Goal: Communication & Community: Answer question/provide support

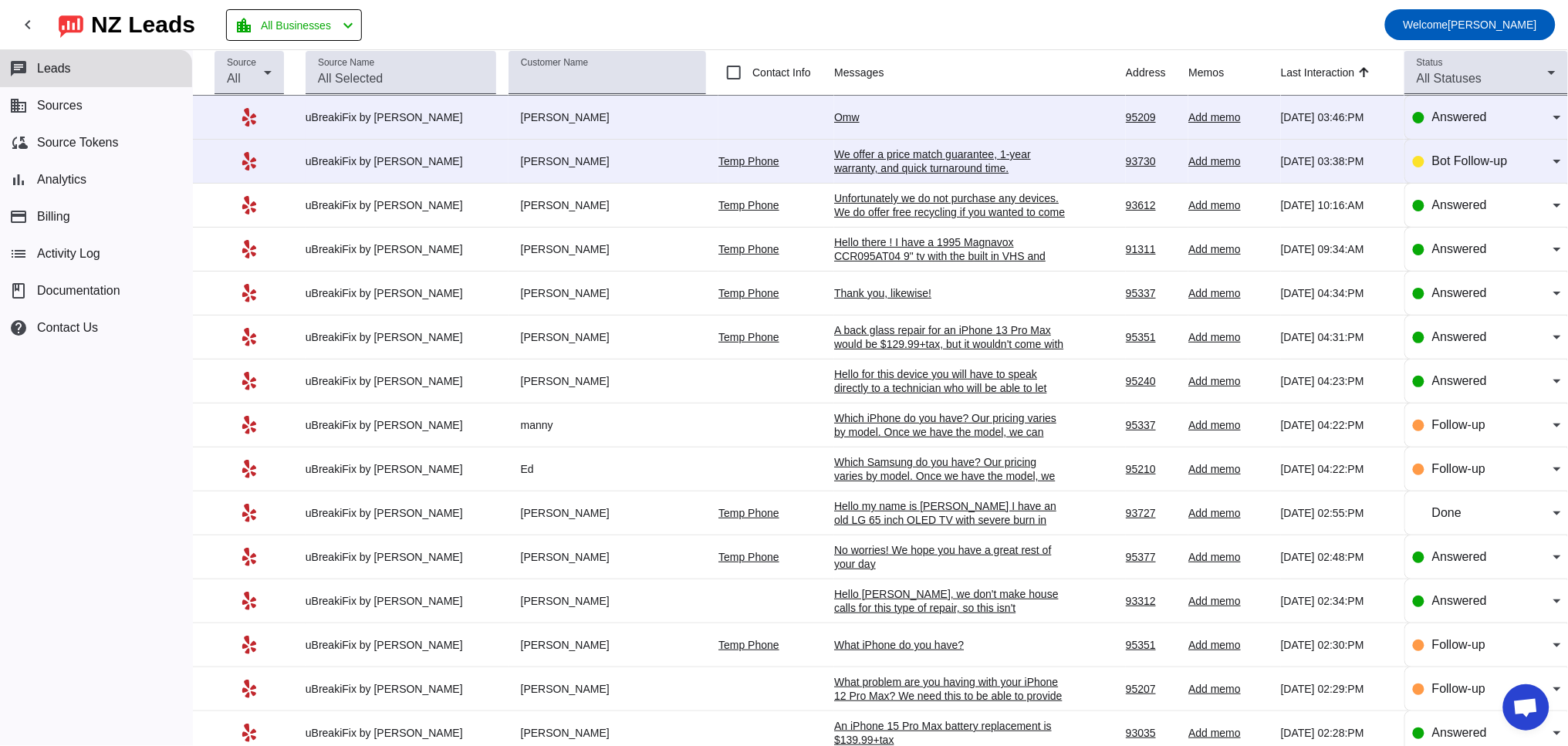
click at [839, 117] on div "Omw" at bounding box center [949, 117] width 231 height 13
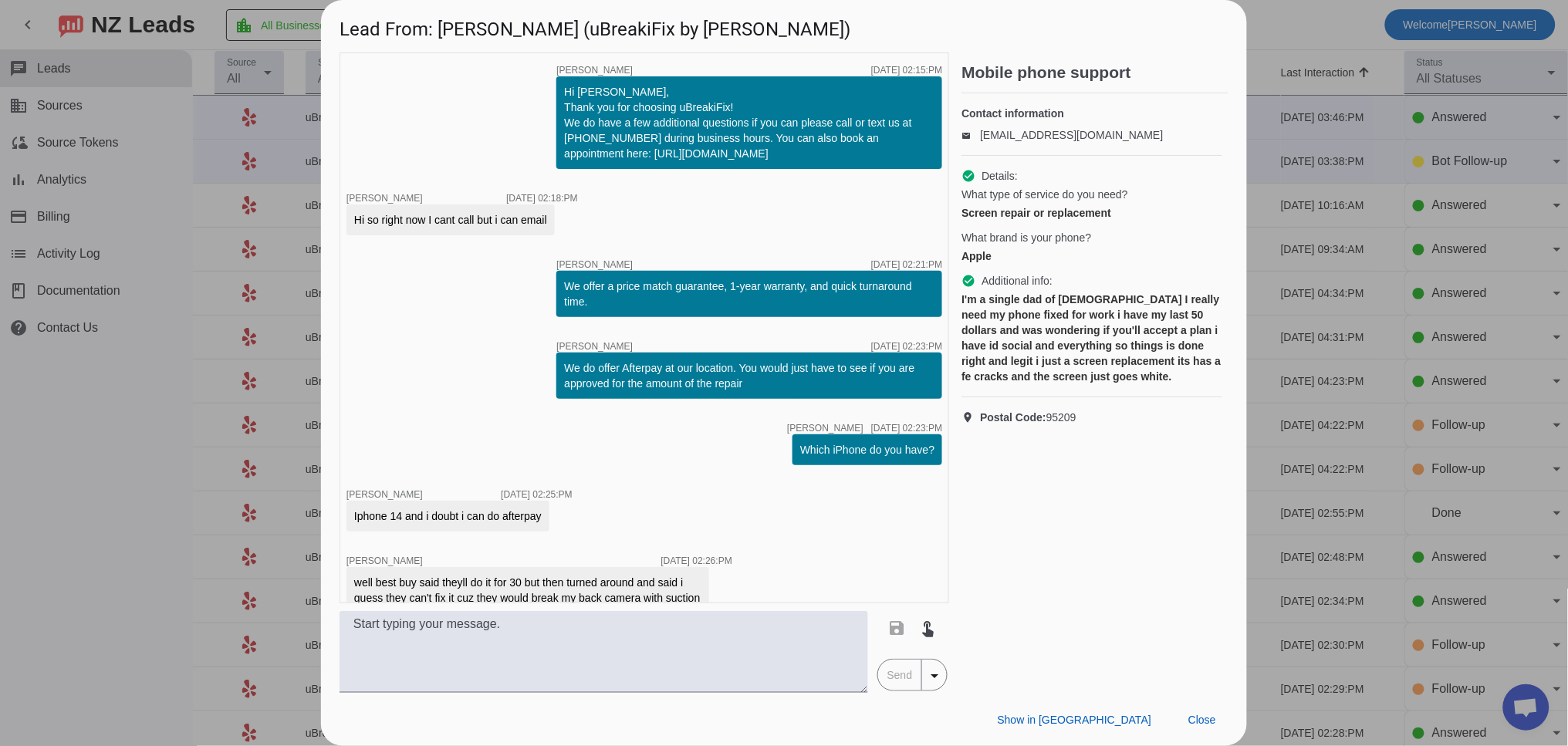
scroll to position [529, 0]
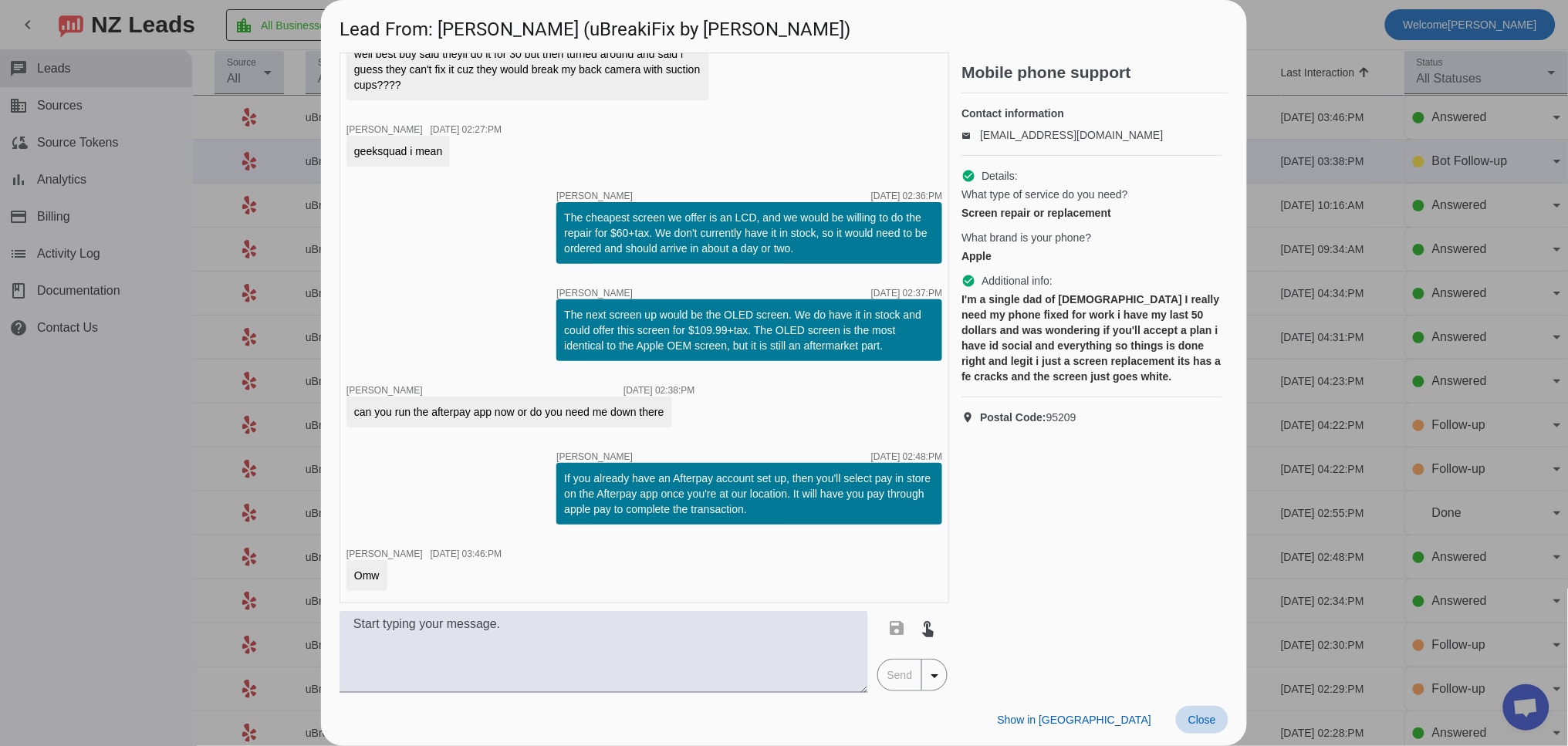
click at [1204, 722] on span "Close" at bounding box center [1202, 720] width 28 height 13
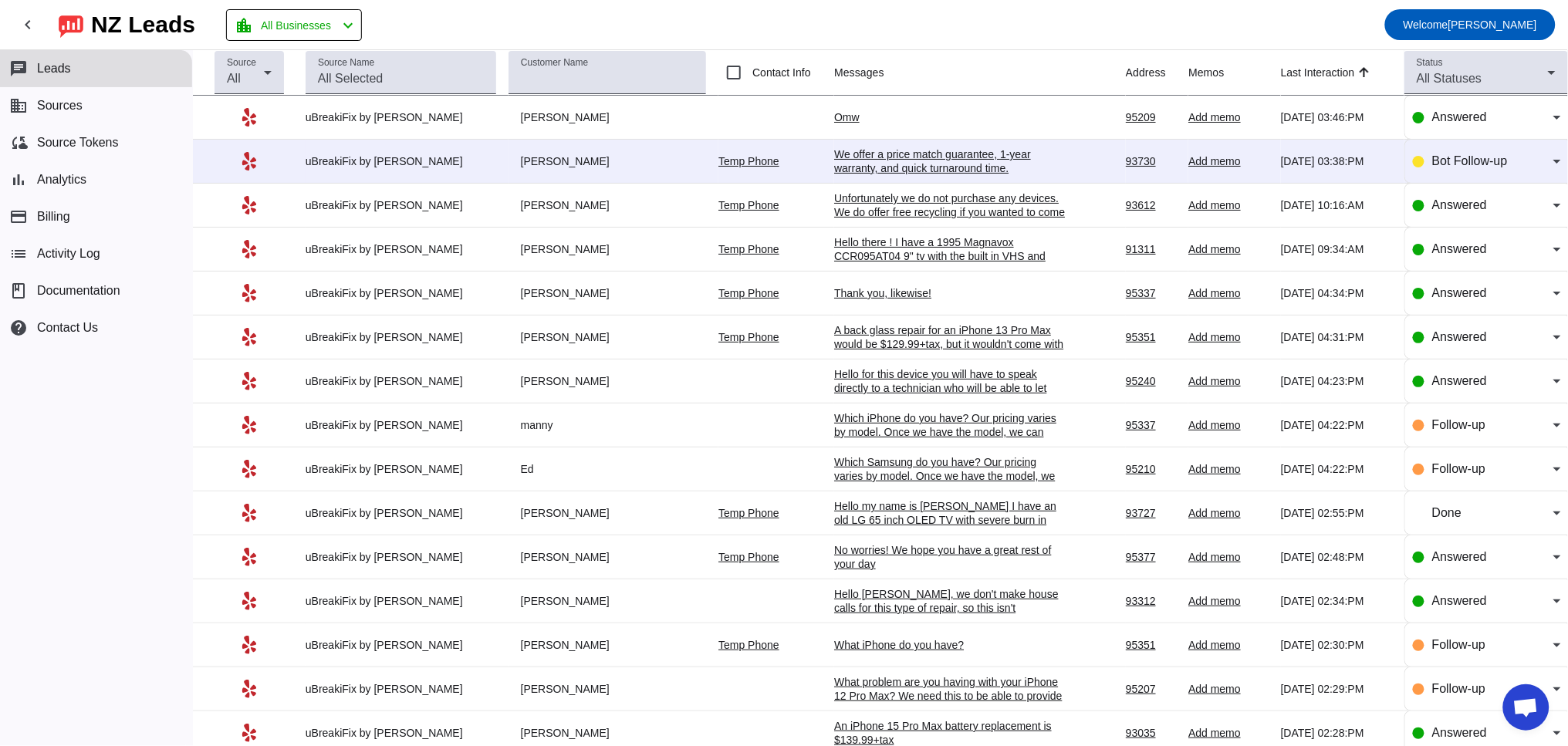
click at [845, 168] on div "We offer a price match guarantee, 1-year warranty, and quick turnaround time.​" at bounding box center [949, 161] width 231 height 28
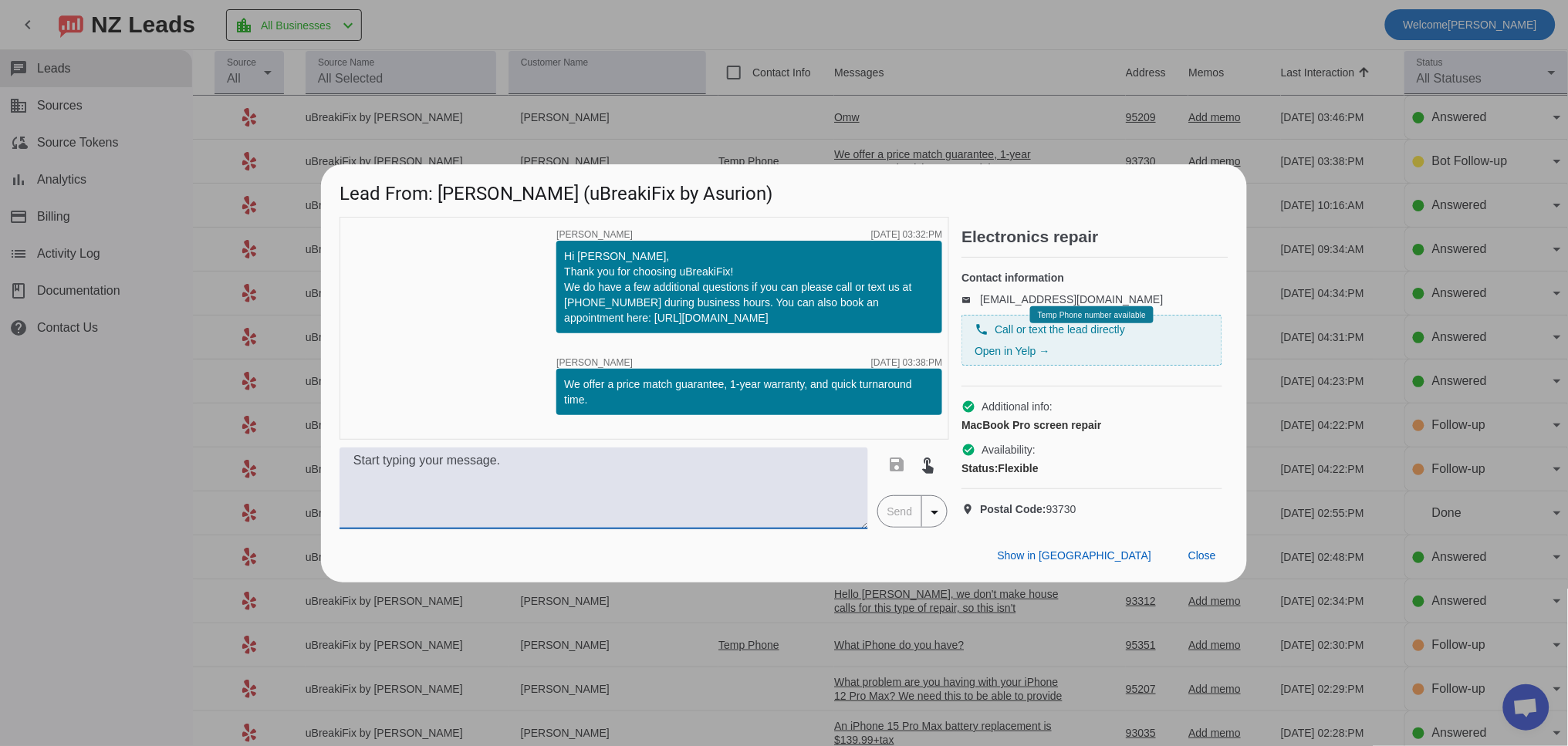
click at [613, 493] on textarea at bounding box center [603, 488] width 529 height 82
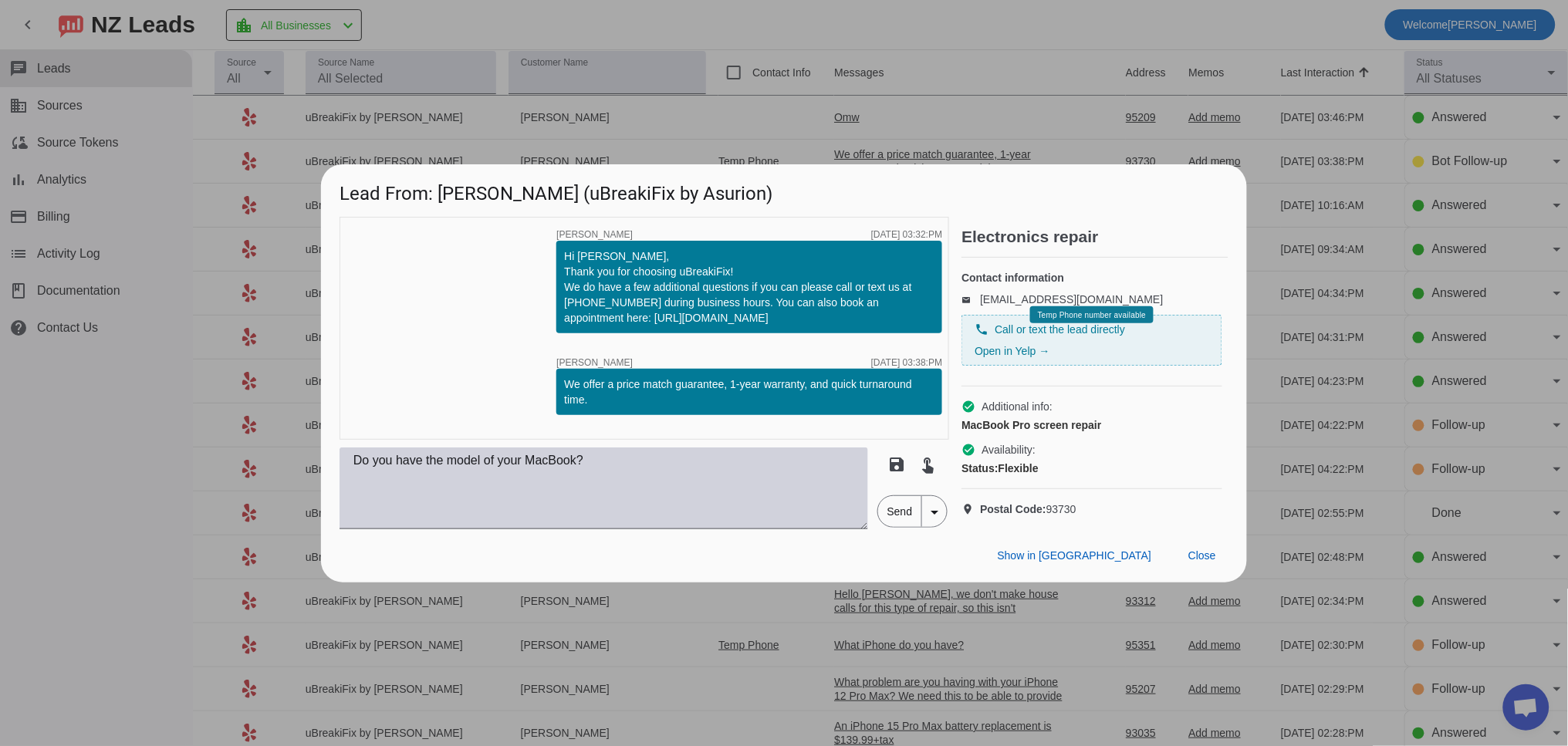
drag, startPoint x: 646, startPoint y: 450, endPoint x: 648, endPoint y: 470, distance: 20.1
click at [646, 440] on div "timer close [PERSON_NAME] [DATE] 03:32:PM Hi [PERSON_NAME], Thank you for choos…" at bounding box center [644, 328] width 609 height 223
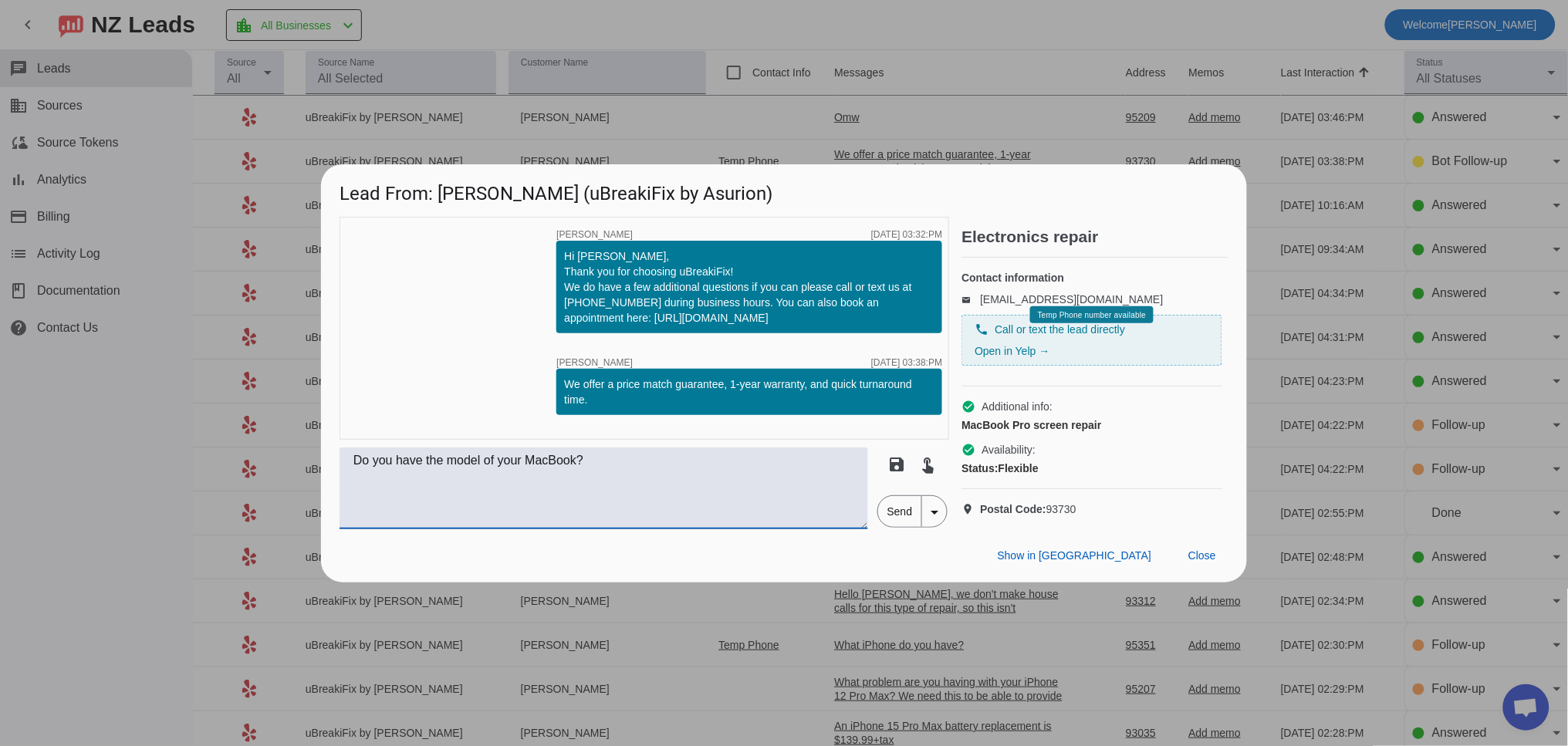
click at [644, 477] on textarea "Do you have the model of your MacBook?" at bounding box center [603, 488] width 529 height 82
paste textarea "ur pricing varies by model. Once we have the model, we can provide a quote"
click at [597, 475] on textarea "Do you have the model of your MacBook? ur pricing varies by model. Once we have…" at bounding box center [603, 488] width 529 height 82
type textarea "Do you have the model of your MacBook? Our pricing varies by model. Once we hav…"
click at [893, 519] on span "Send" at bounding box center [900, 511] width 44 height 31
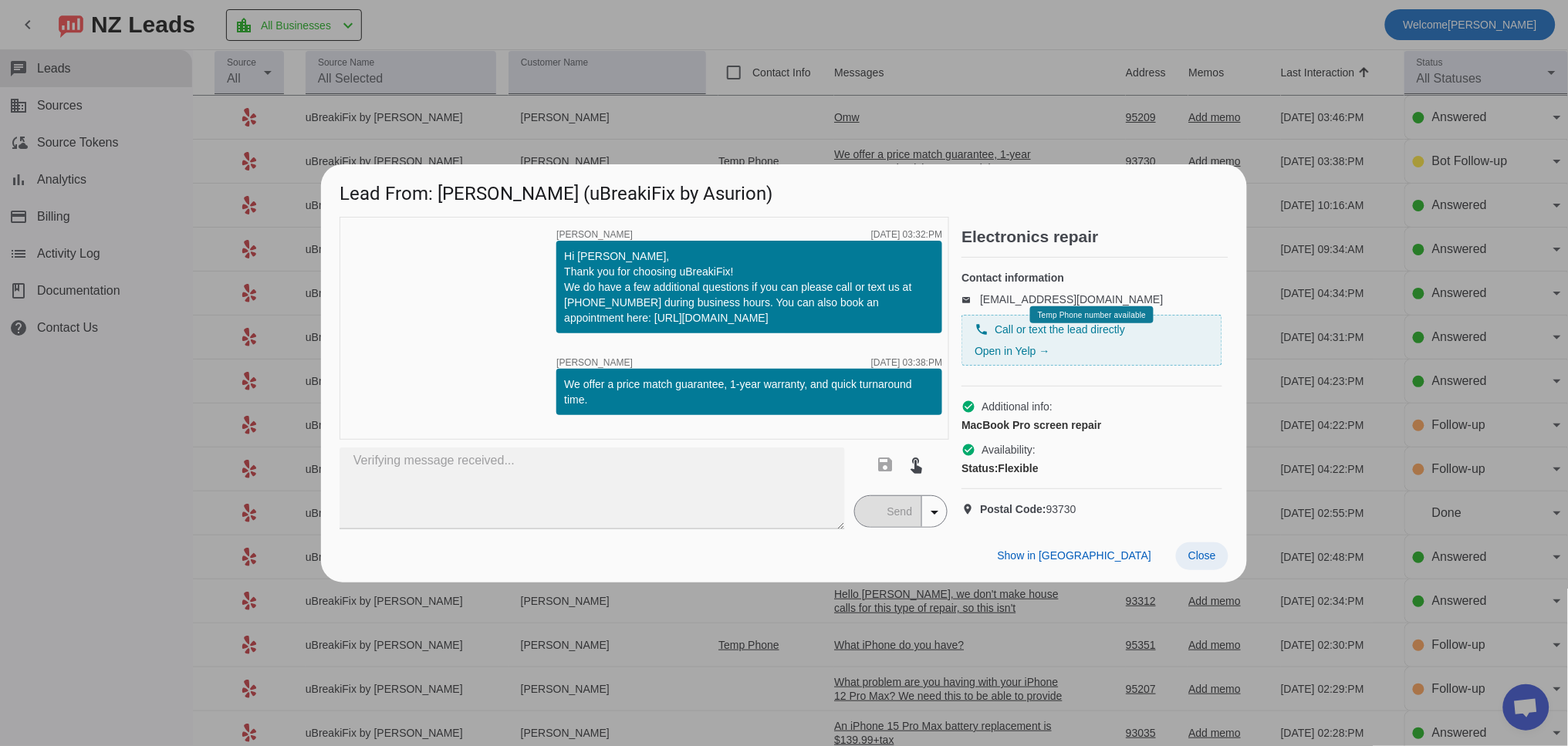
click at [1199, 562] on span "Close" at bounding box center [1202, 556] width 28 height 13
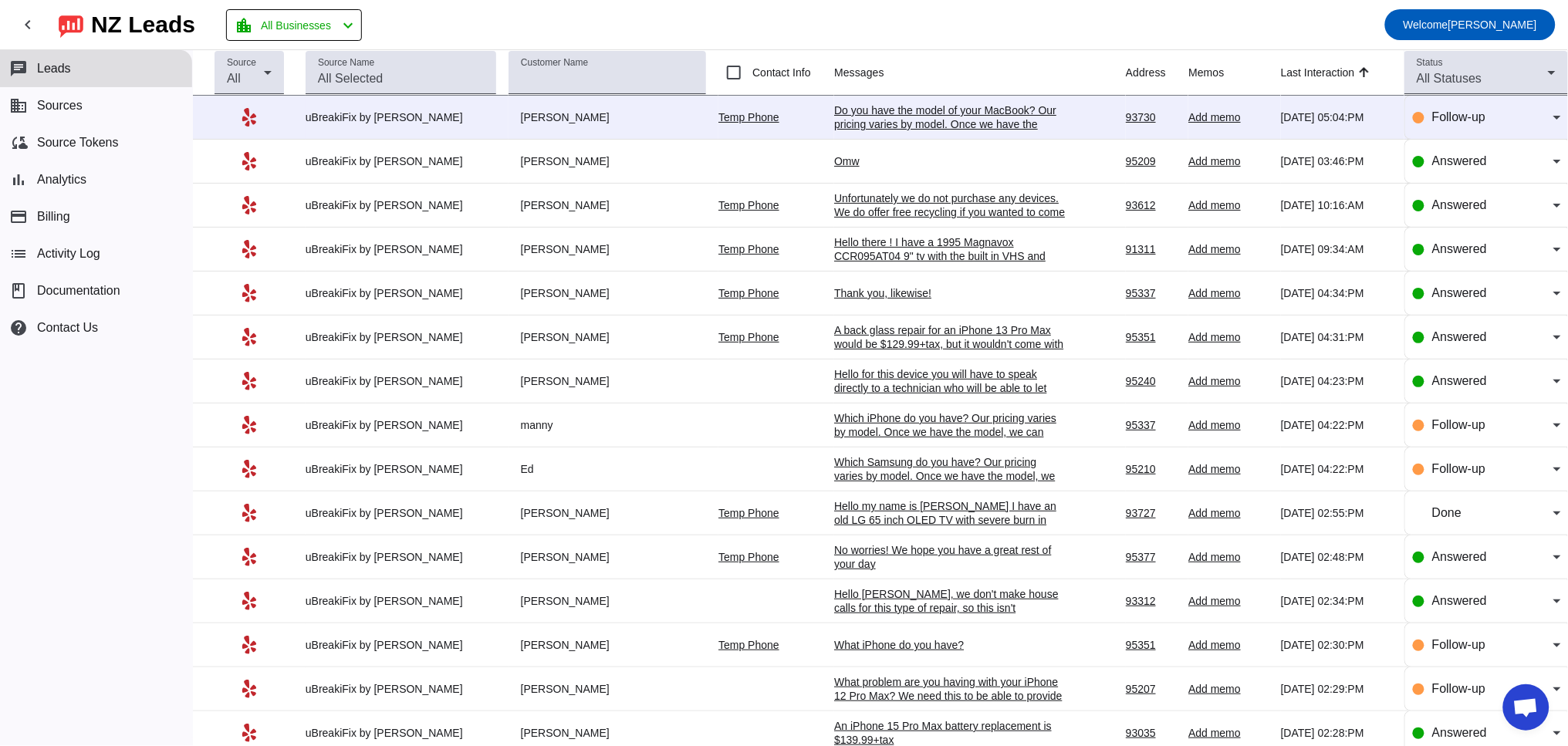
click at [847, 117] on div "Do you have the model of your MacBook? Our pricing varies by model. Once we hav…" at bounding box center [949, 124] width 231 height 41
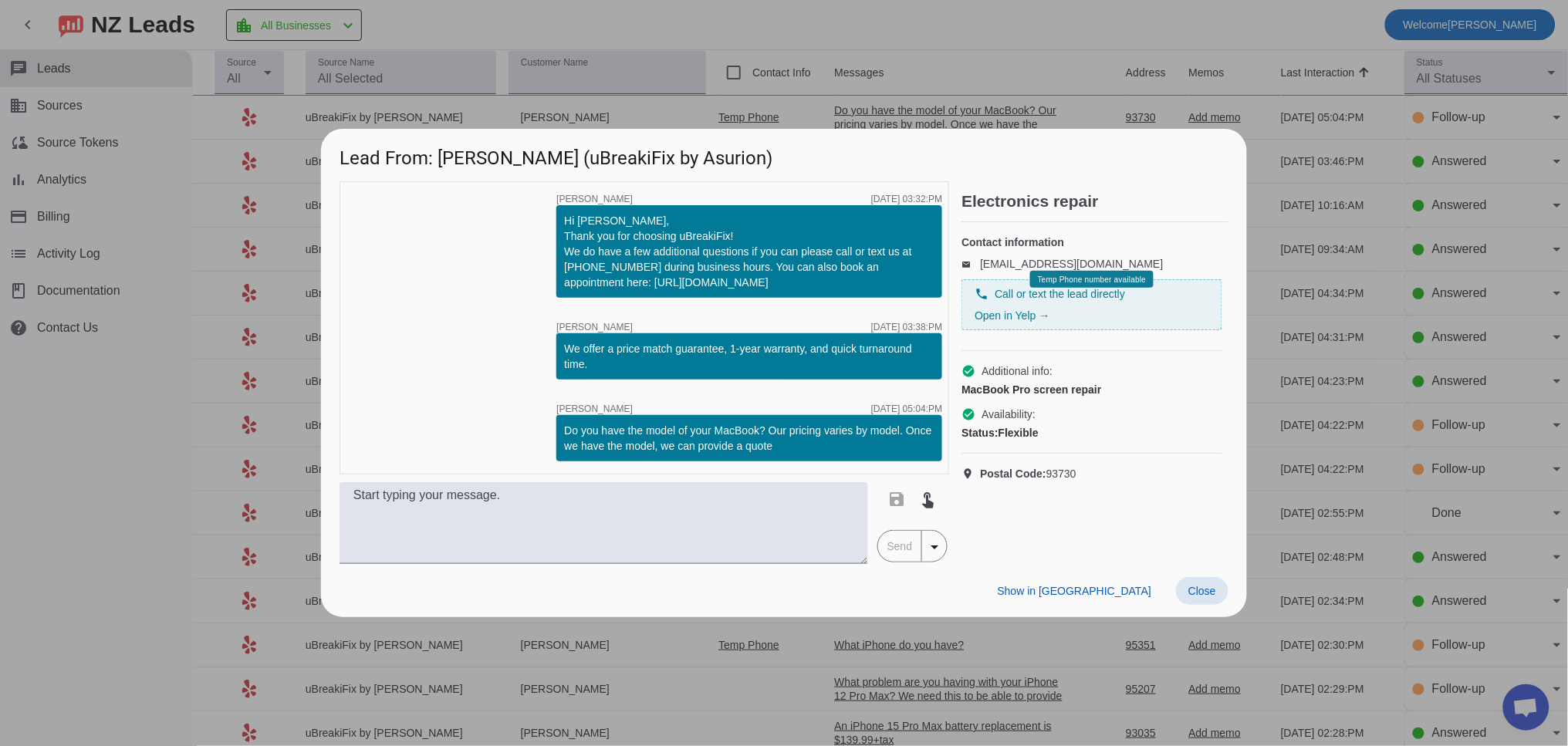
drag, startPoint x: 1208, startPoint y: 588, endPoint x: 1278, endPoint y: 540, distance: 84.9
click at [1209, 586] on span "Close" at bounding box center [1202, 591] width 28 height 13
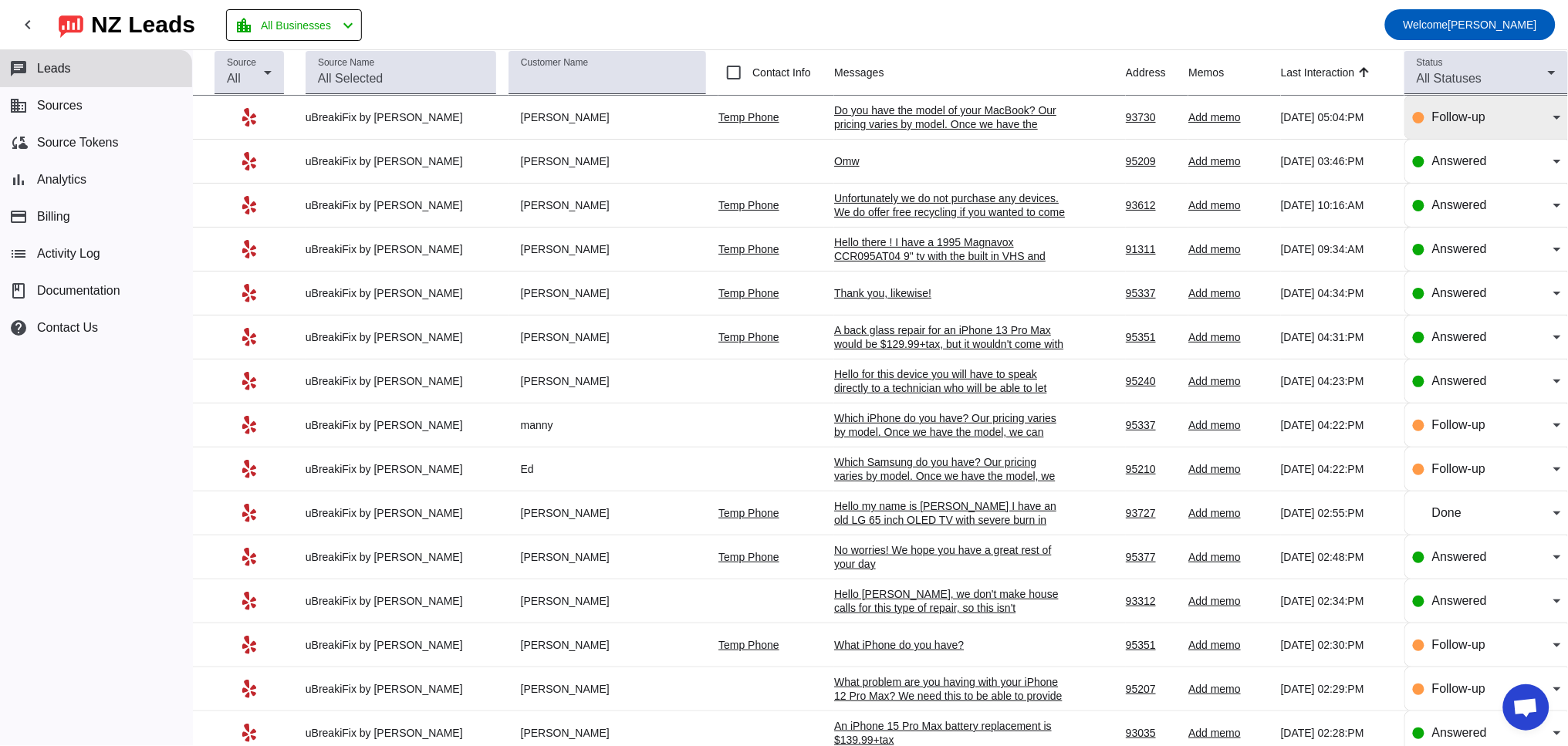
click at [1443, 124] on span "Follow-up" at bounding box center [1458, 117] width 53 height 13
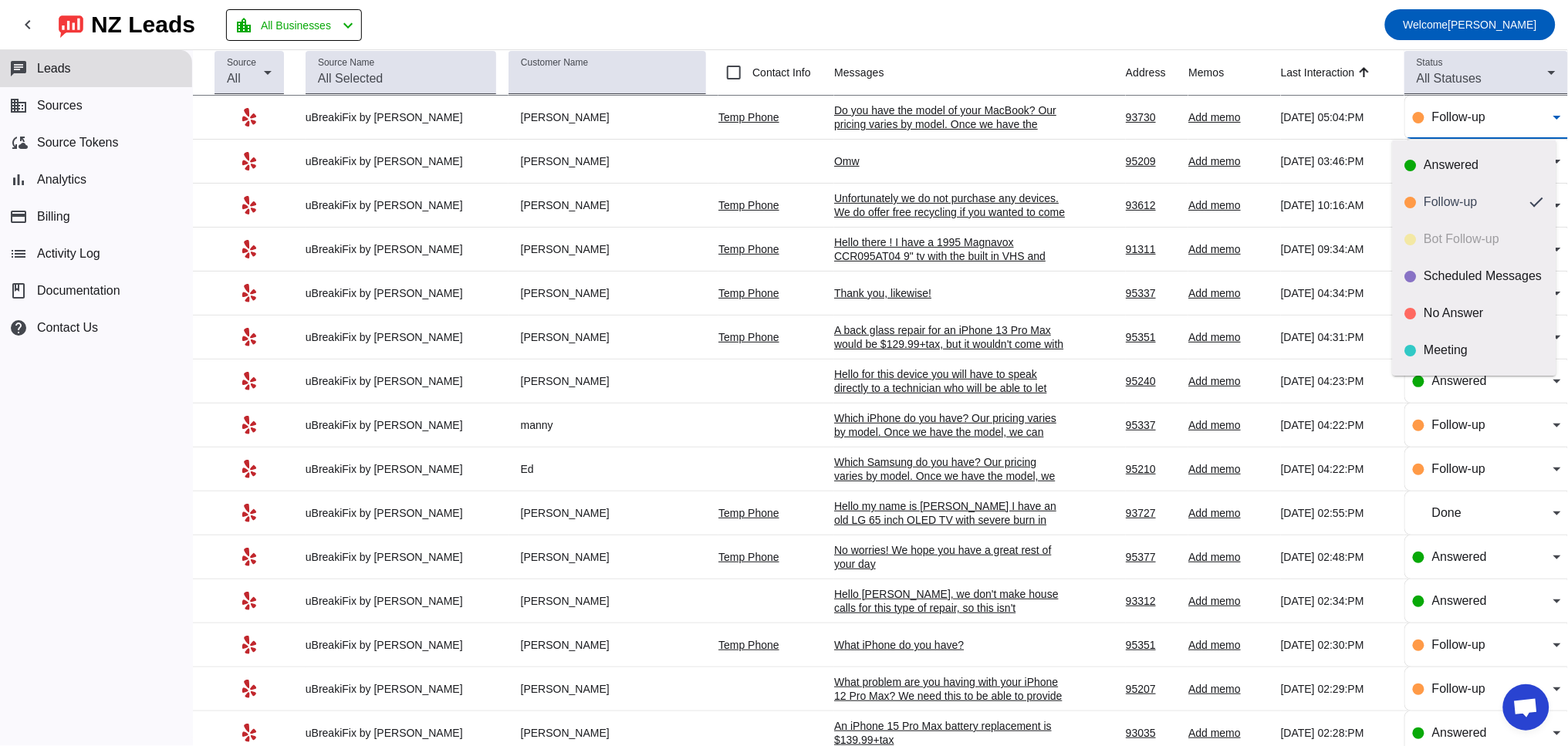
click at [1023, 172] on div at bounding box center [784, 373] width 1568 height 746
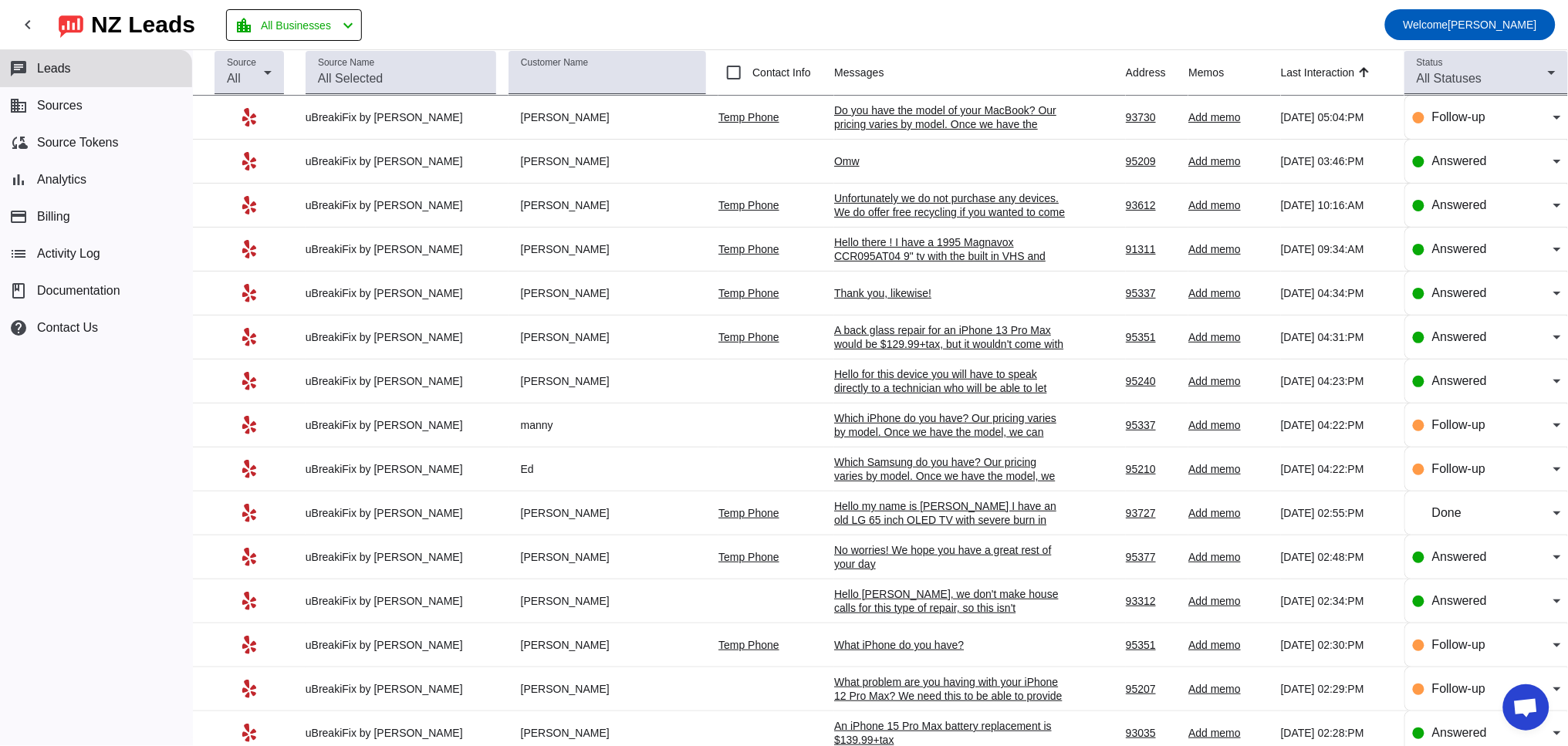
click at [985, 37] on mat-toolbar-row "chevron_left [GEOGRAPHIC_DATA] Leads location_city All Businesses chevron_left …" at bounding box center [784, 24] width 1568 height 50
click at [1462, 253] on span "Answered" at bounding box center [1459, 249] width 55 height 13
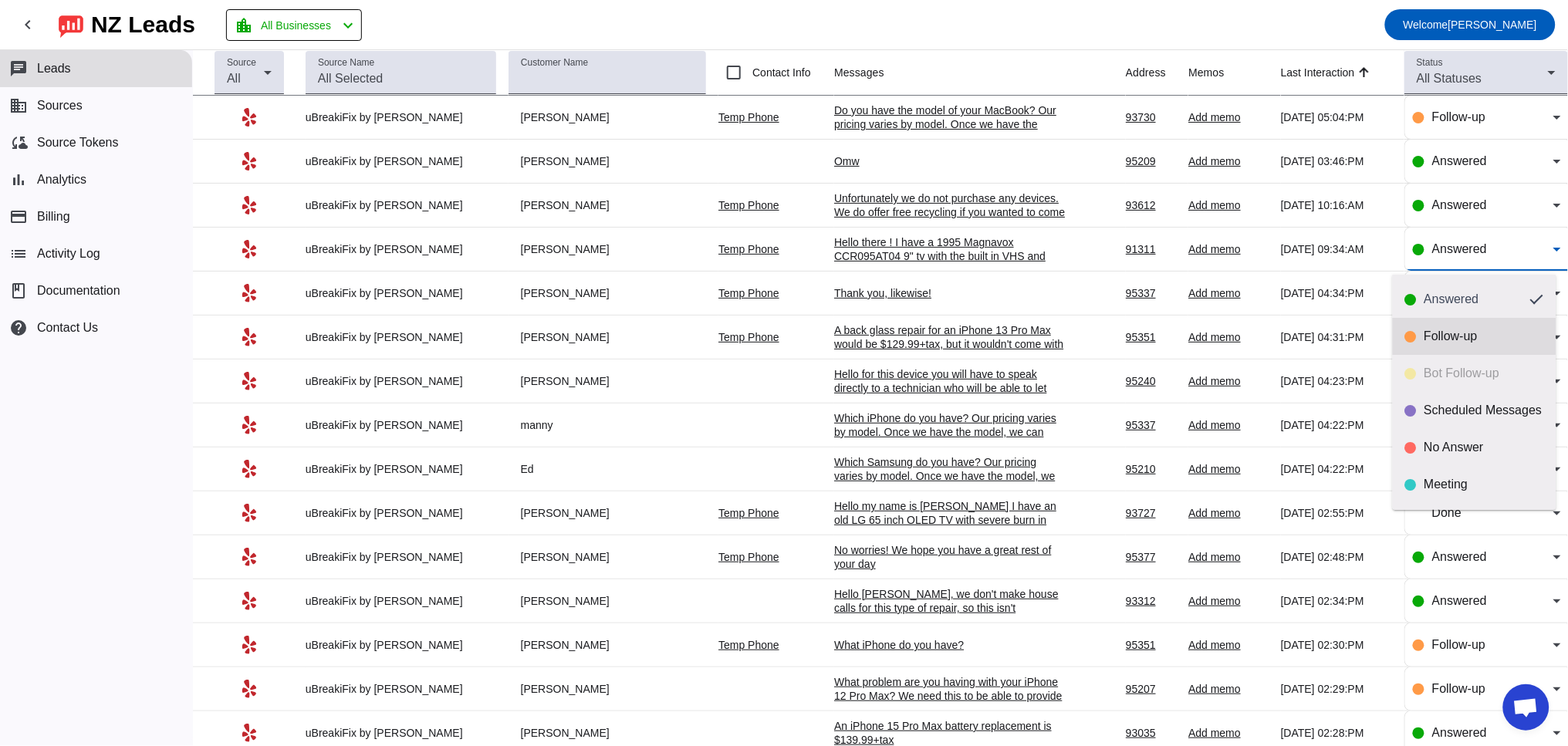
click at [1467, 328] on mat-option "Follow-up" at bounding box center [1475, 337] width 163 height 37
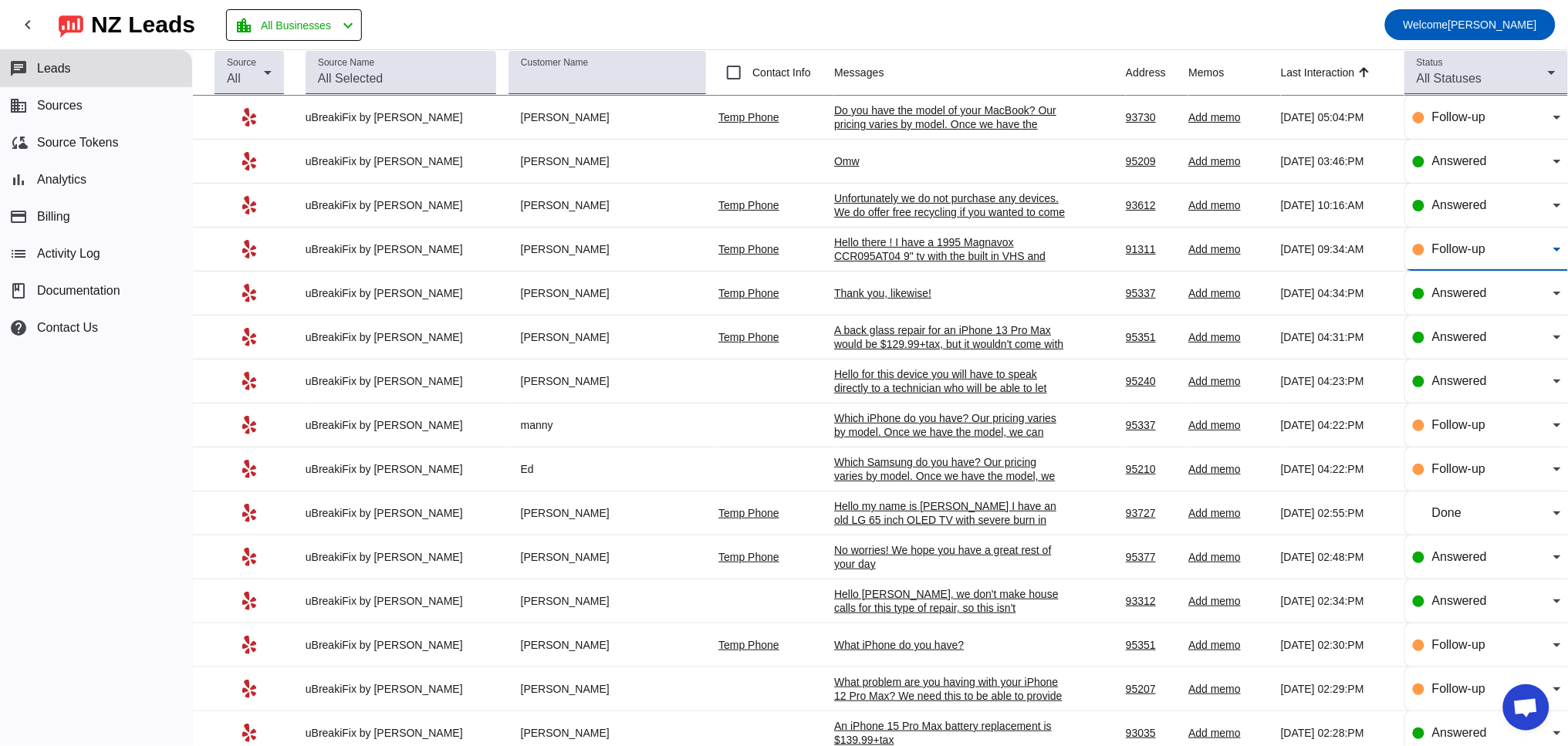
click at [1439, 255] on span "Follow-up" at bounding box center [1458, 249] width 53 height 13
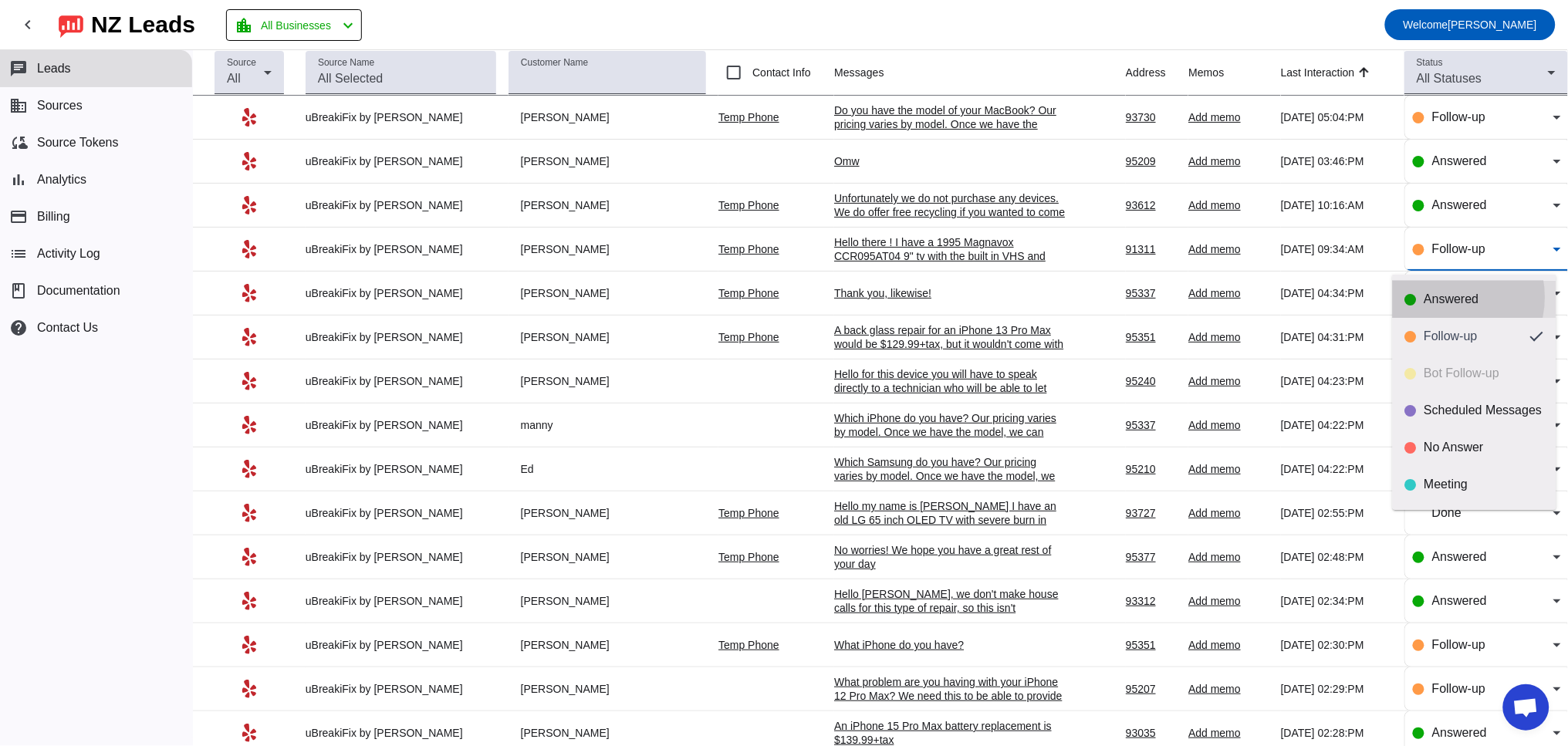
click at [1443, 297] on div "Answered" at bounding box center [1484, 299] width 120 height 15
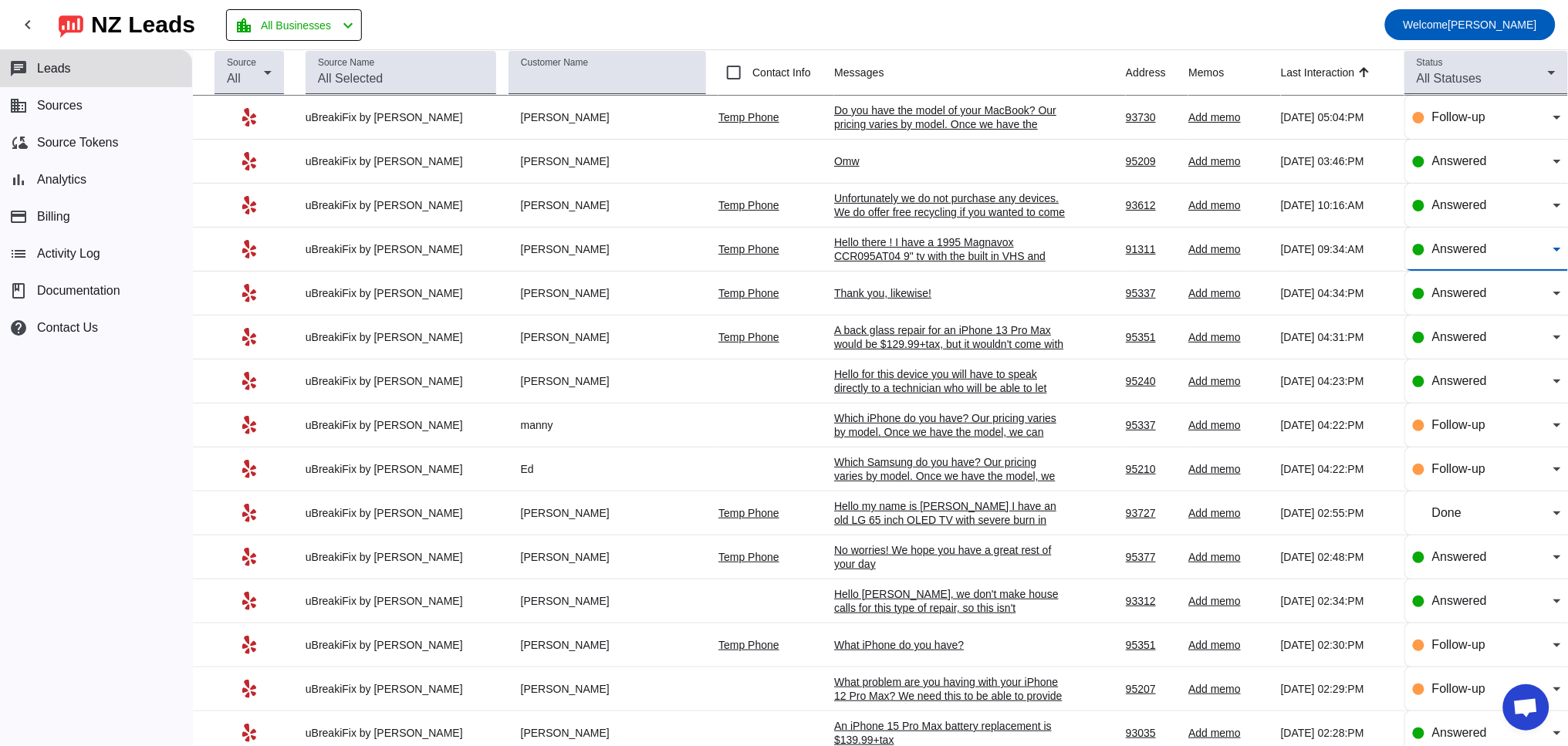
click at [919, 256] on div "Hello there ! I have a 1995 Magnavox CCR095AT04 9" tv with the built in VHS and…" at bounding box center [949, 264] width 231 height 56
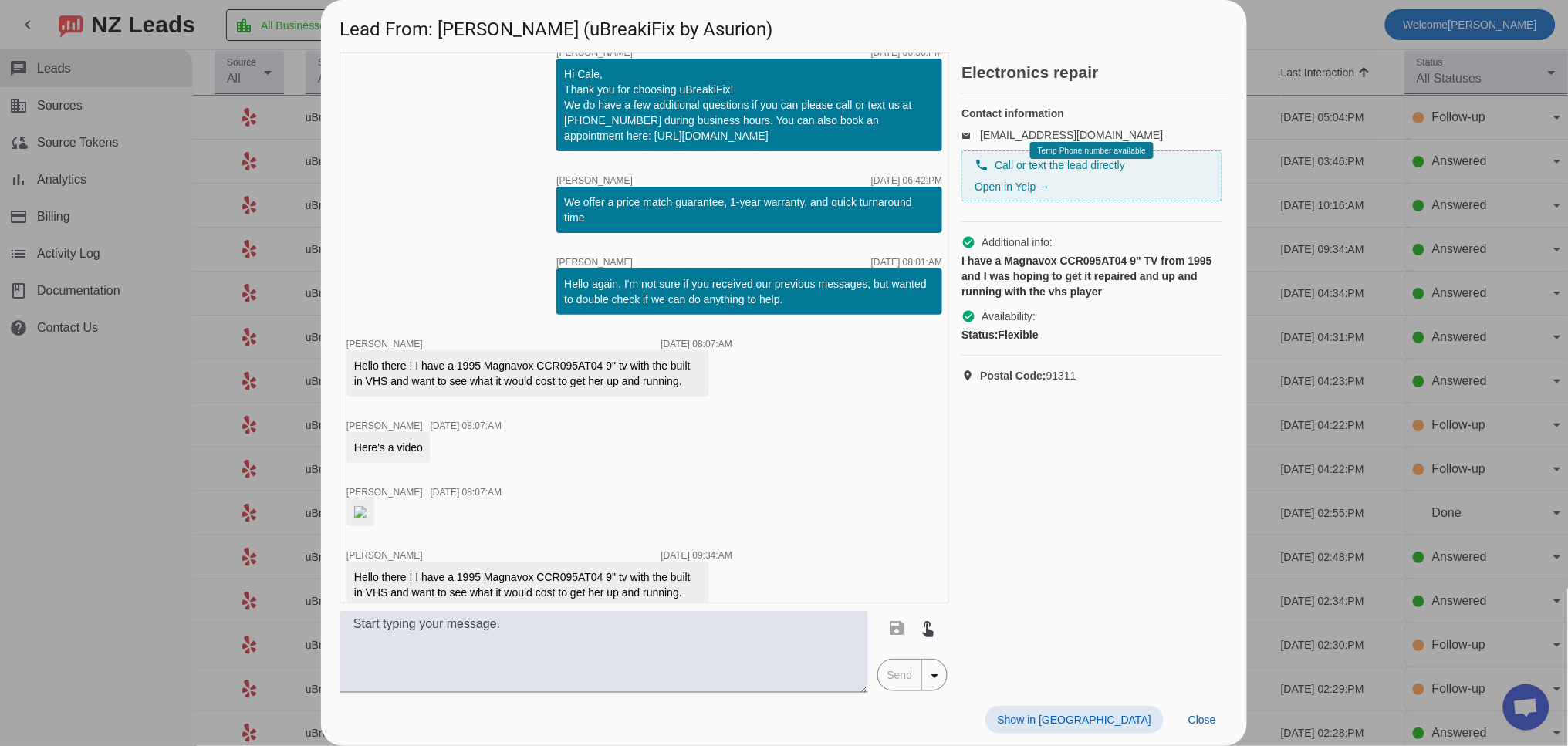
scroll to position [35, 0]
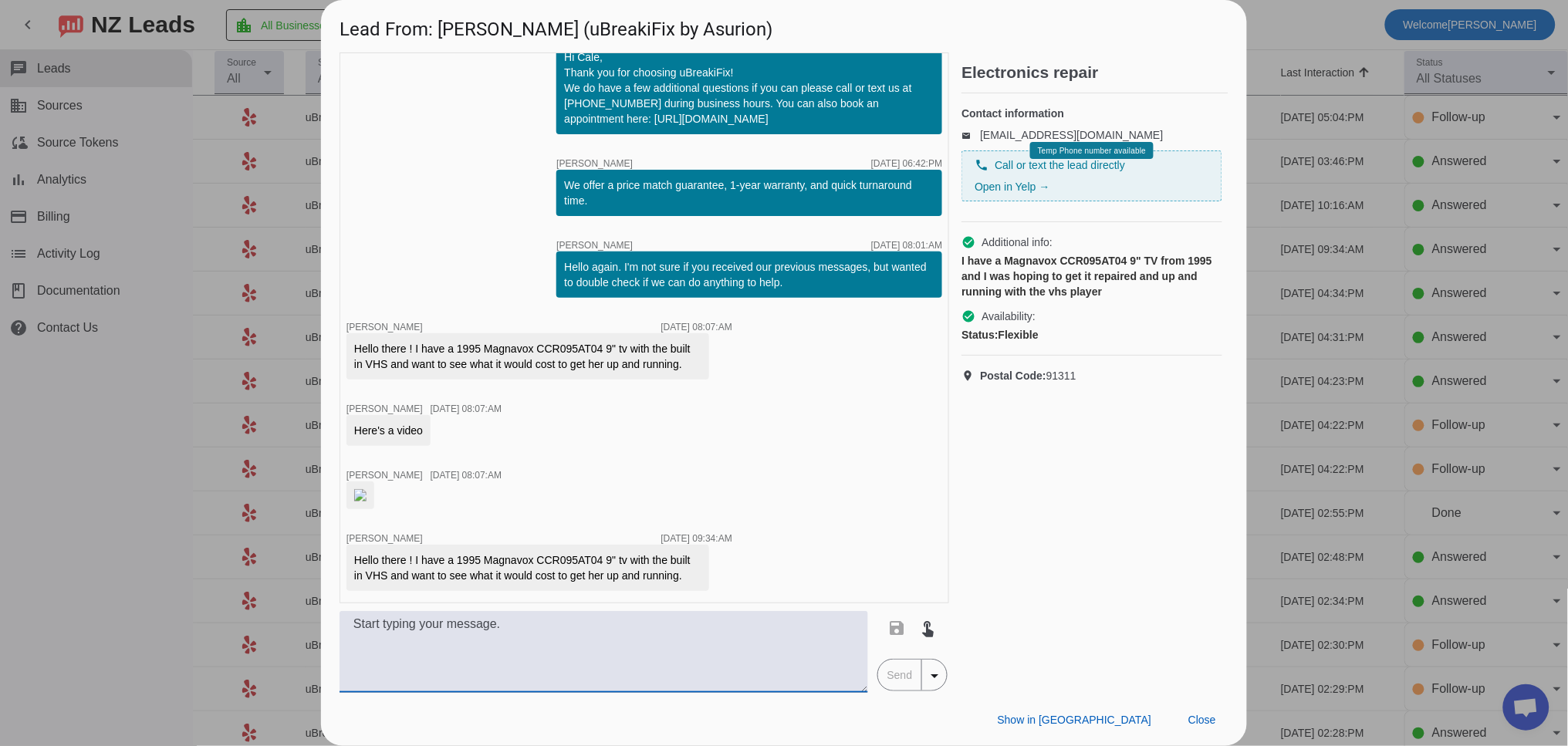
click at [376, 634] on textarea at bounding box center [603, 652] width 529 height 82
paste textarea "Hello for this device you will have to speak directly to a technician who will …"
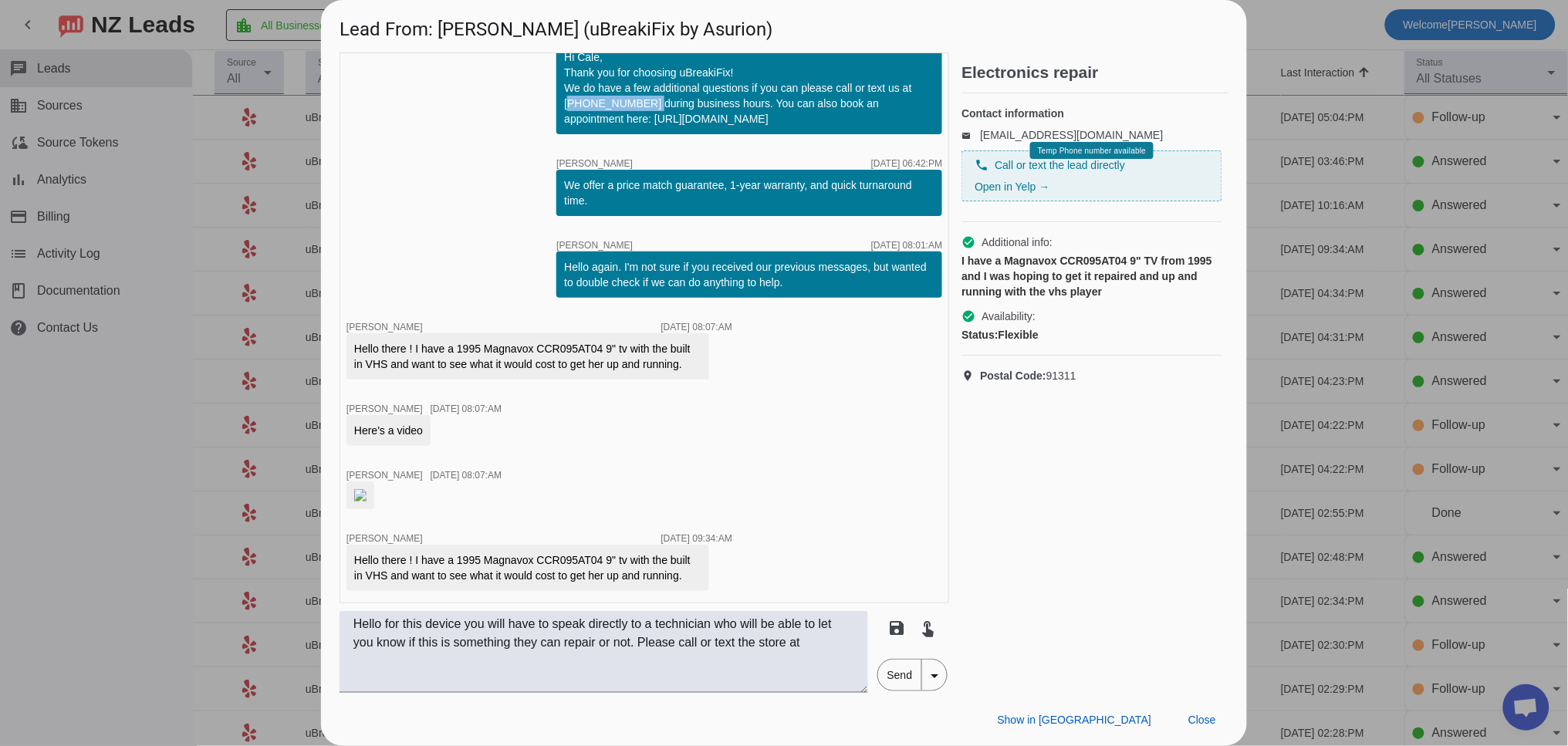
drag, startPoint x: 626, startPoint y: 101, endPoint x: 550, endPoint y: 101, distance: 76.0
click at [556, 101] on div "Hi Cale, Thank you for choosing uBreakiFix! We do have a few additional questio…" at bounding box center [749, 88] width 385 height 93
copy div "[PHONE_NUMBER]"
click at [848, 647] on textarea "Hello for this device you will have to speak directly to a technician who will …" at bounding box center [603, 652] width 529 height 82
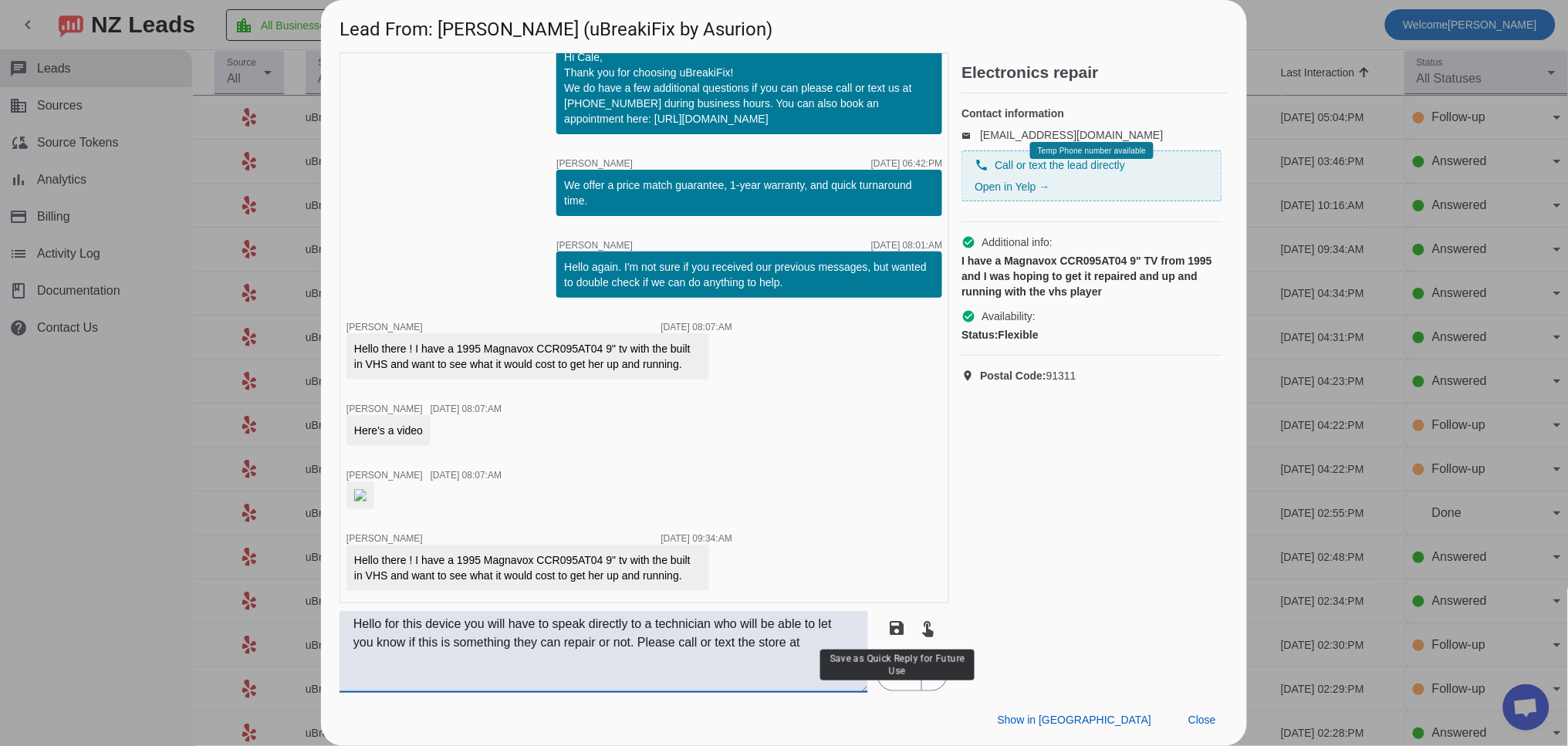
paste textarea "[PHONE_NUMBER]"
type textarea "Hello for this device you will have to speak directly to a technician who will …"
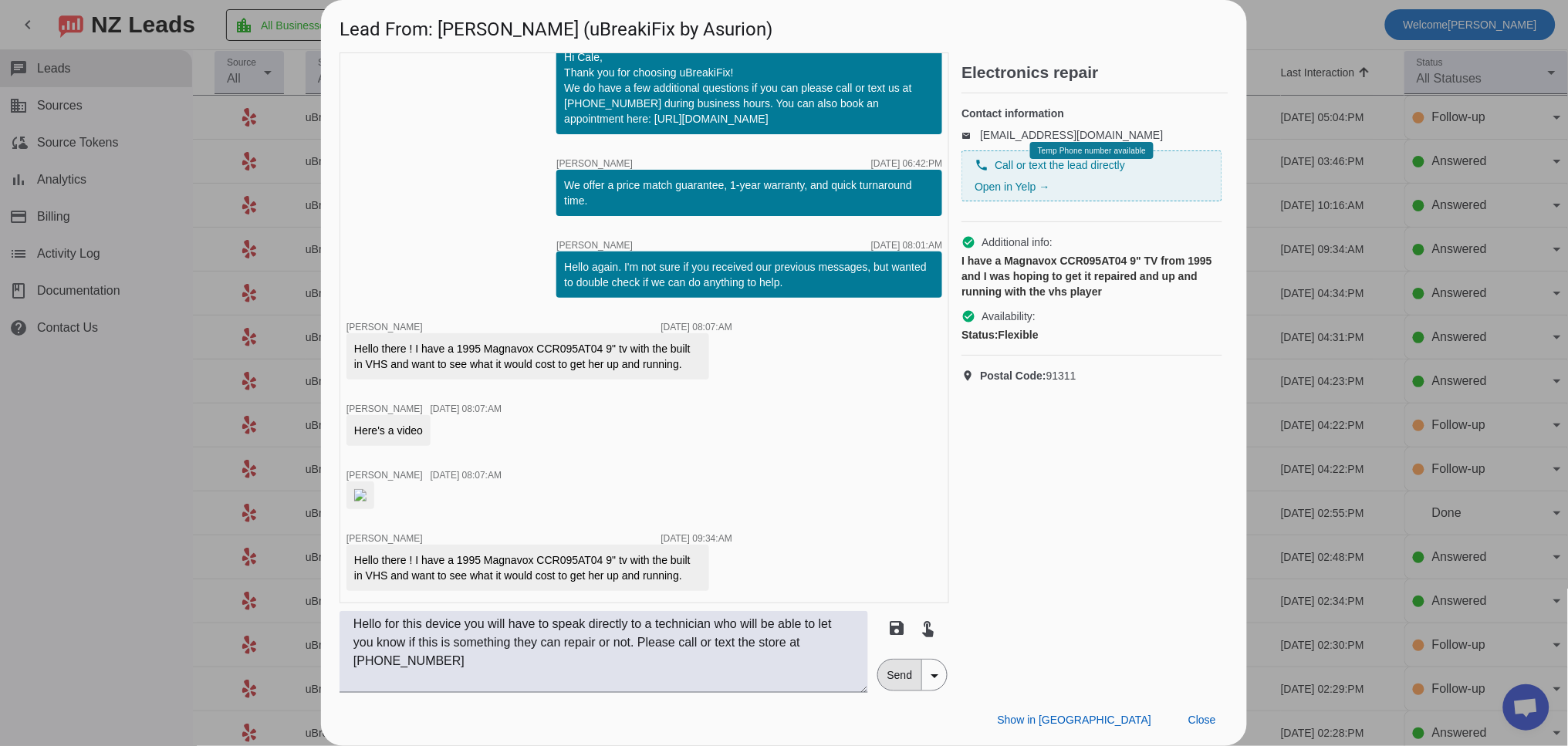
click at [896, 677] on span "Send" at bounding box center [900, 675] width 44 height 31
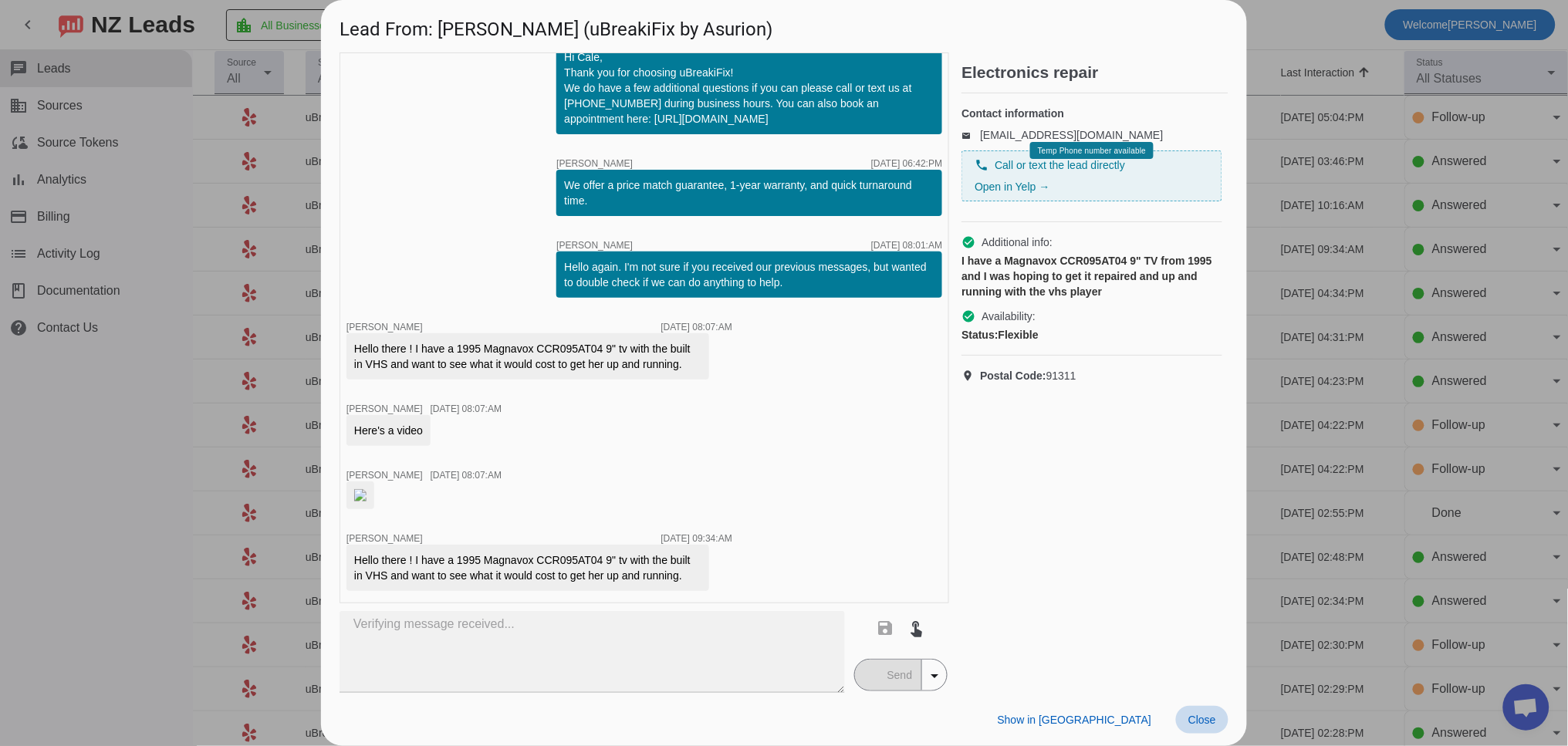
click at [1207, 717] on span "Close" at bounding box center [1202, 720] width 28 height 13
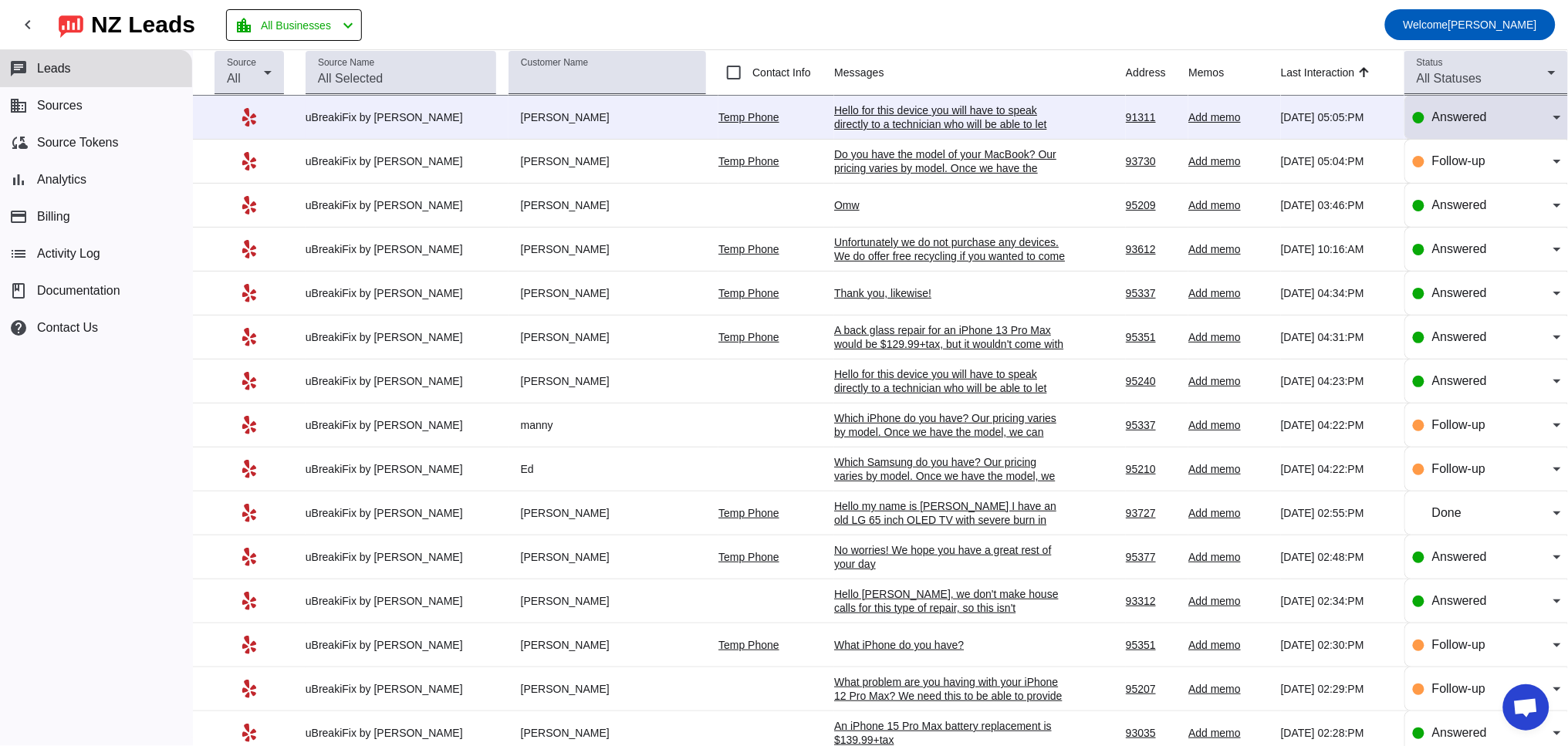
click at [1443, 117] on span "Answered" at bounding box center [1459, 117] width 55 height 13
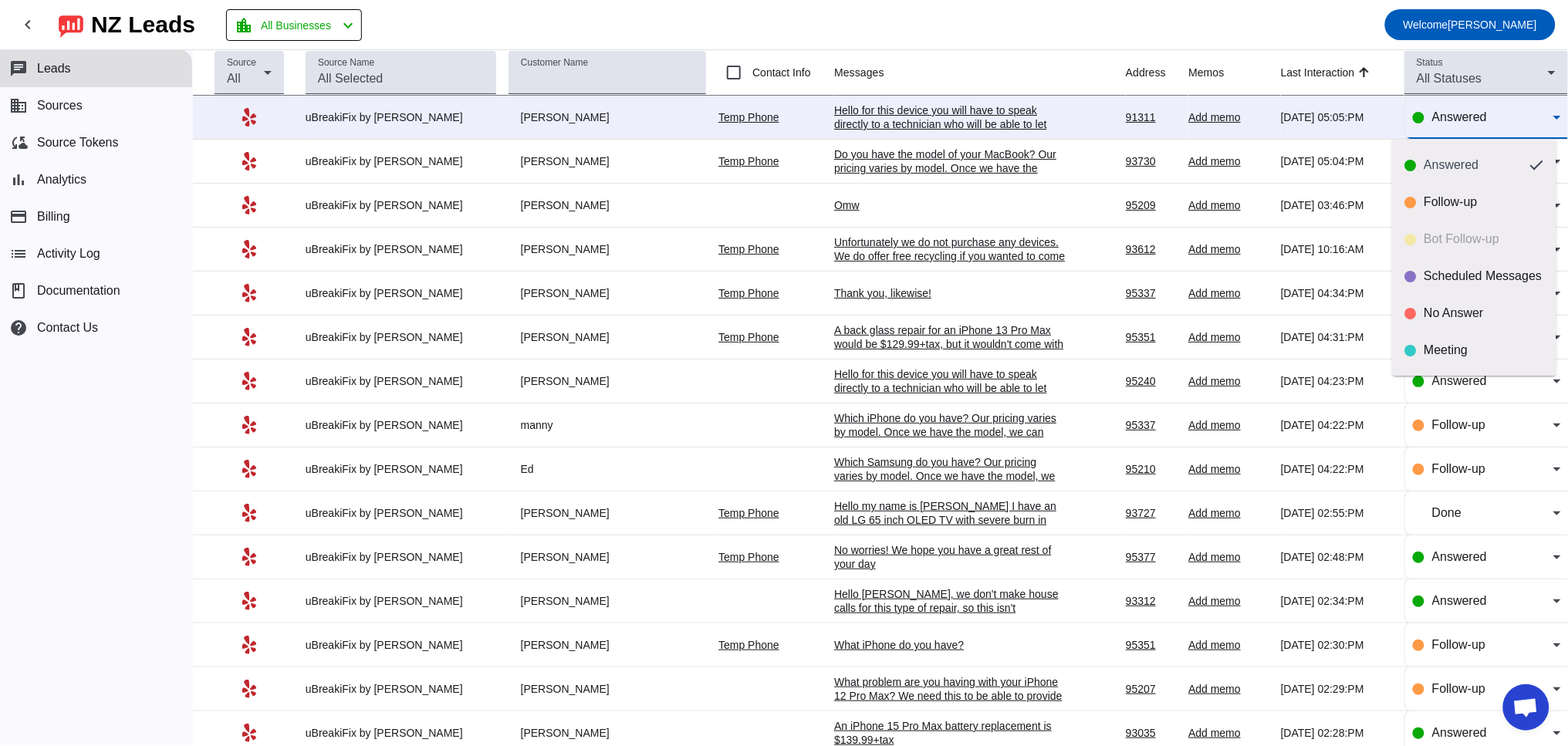
click at [874, 115] on div at bounding box center [784, 373] width 1568 height 746
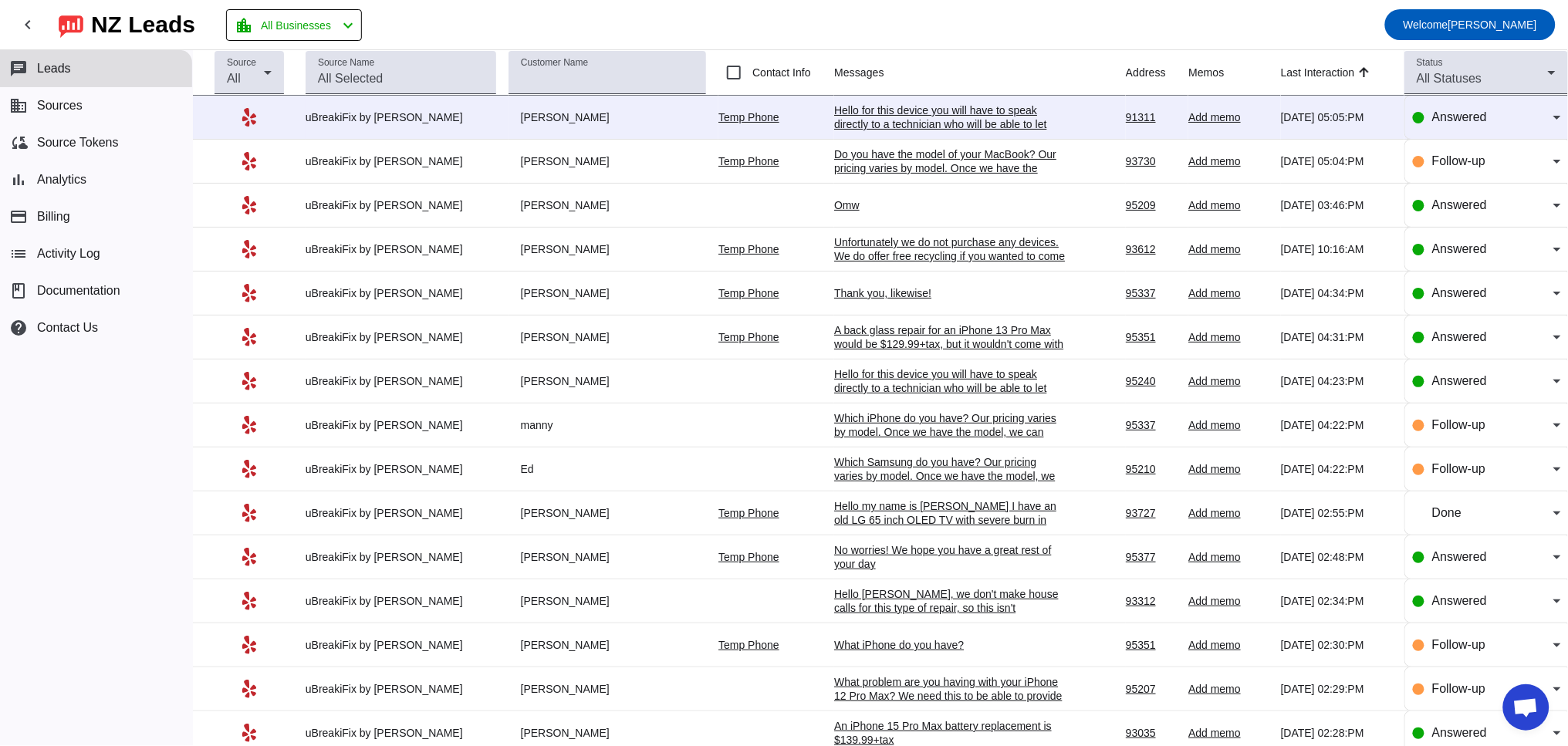
click at [912, 119] on div "Hello for this device you will have to speak directly to a technician who will …" at bounding box center [949, 138] width 231 height 69
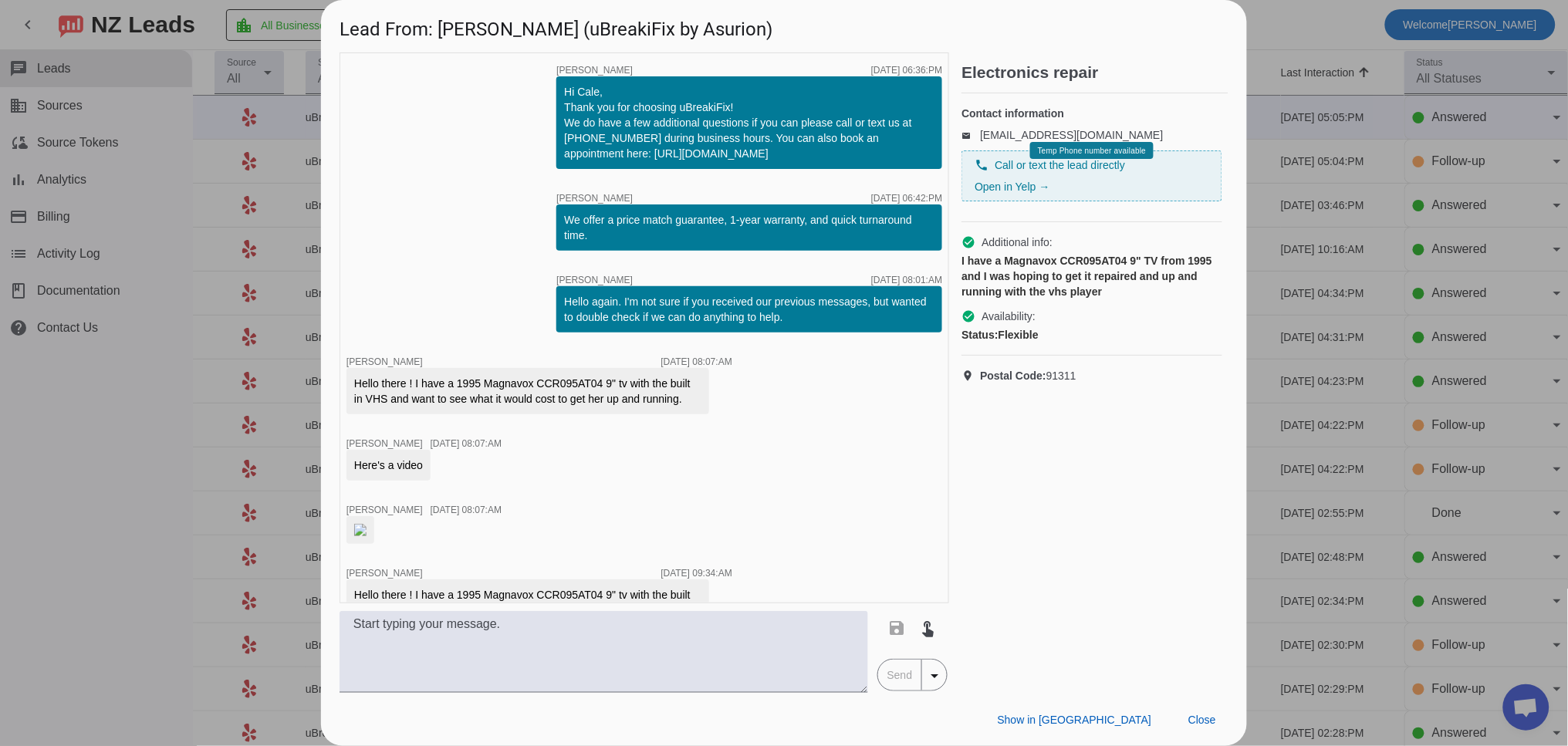
scroll to position [132, 0]
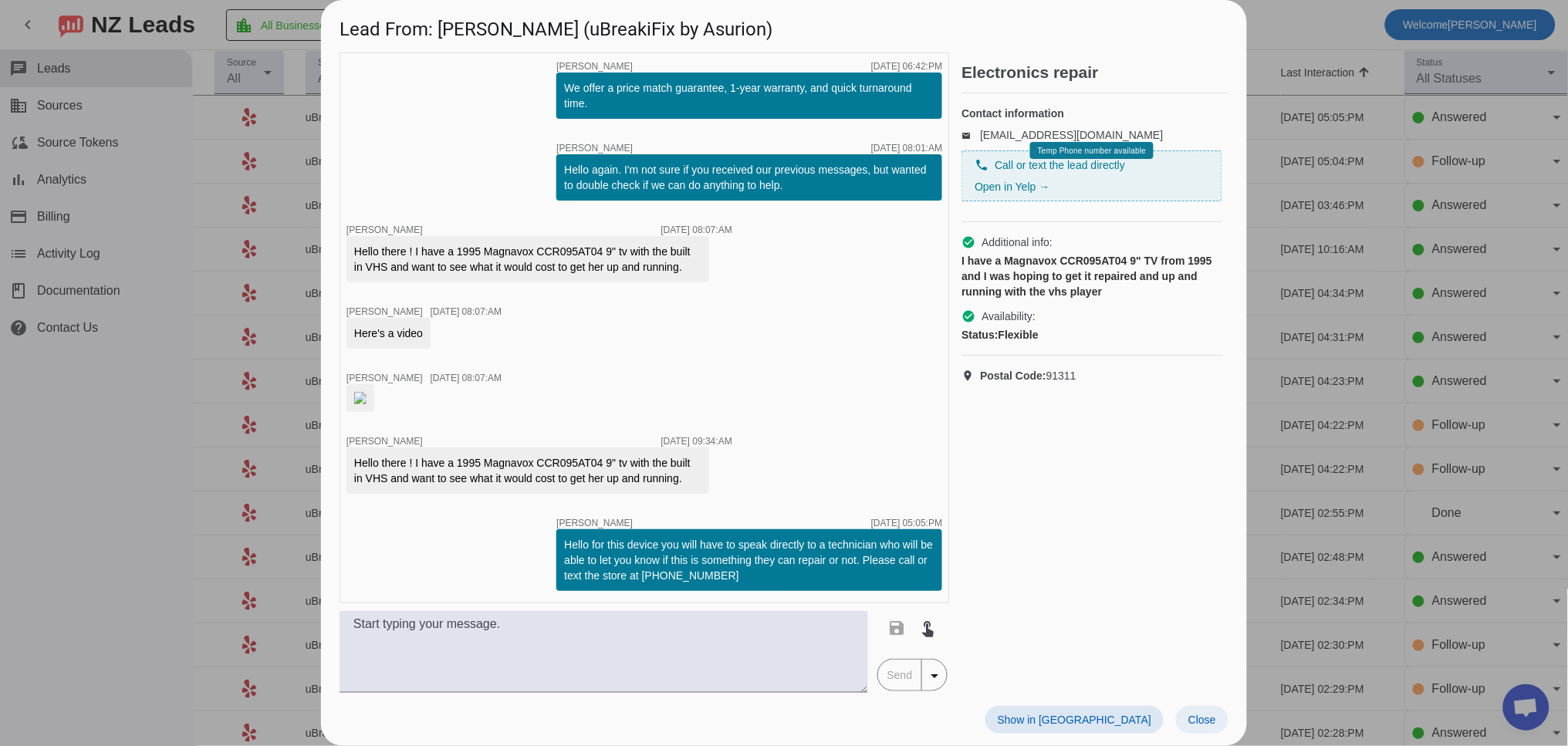
click at [1217, 719] on span at bounding box center [1202, 720] width 52 height 28
